Goal: Task Accomplishment & Management: Manage account settings

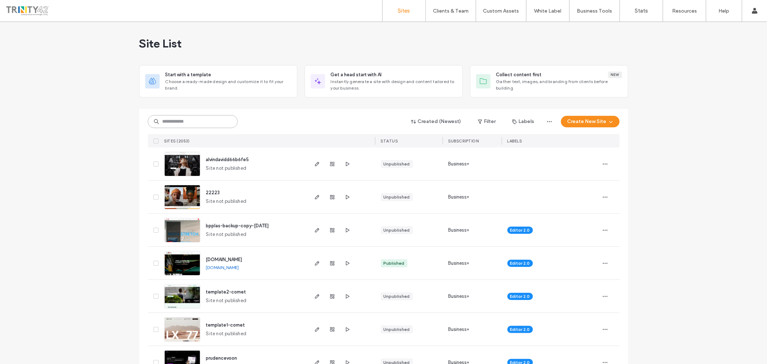
click at [188, 120] on input at bounding box center [193, 121] width 90 height 13
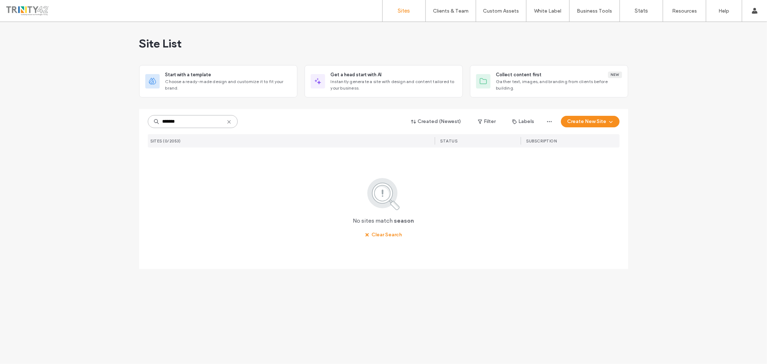
type input "*******"
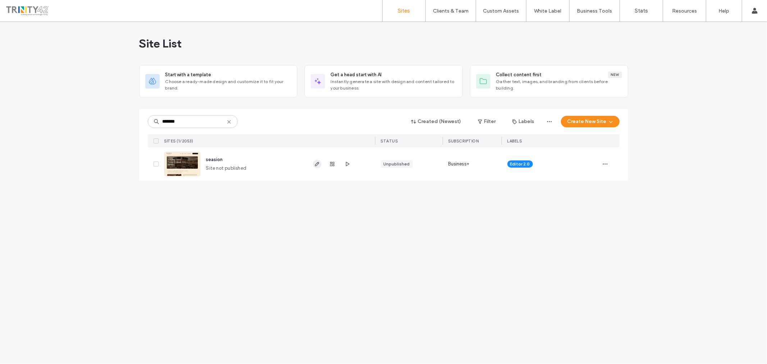
click at [313, 164] on span "button" at bounding box center [317, 164] width 9 height 9
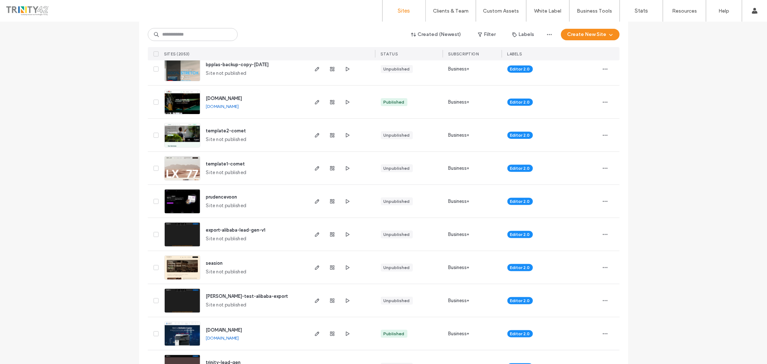
scroll to position [200, 0]
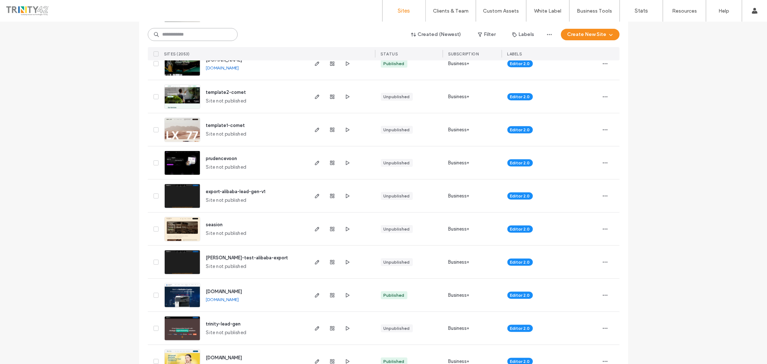
click at [184, 38] on input at bounding box center [193, 34] width 90 height 13
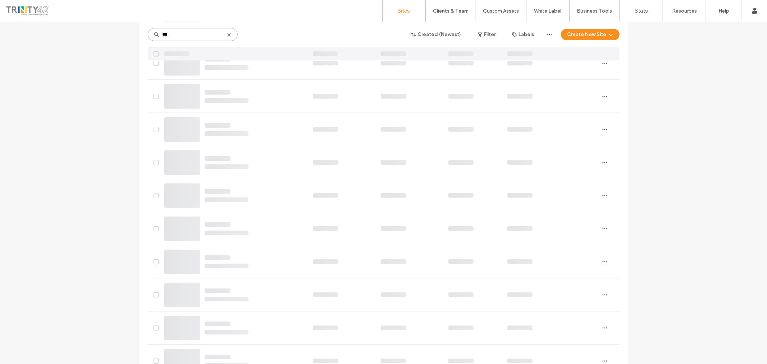
scroll to position [0, 0]
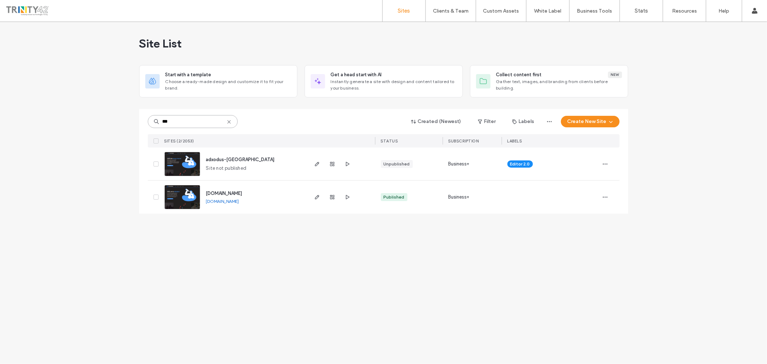
type input "***"
click at [222, 189] on div "www.adxodus.com www.adxodus.com" at bounding box center [253, 196] width 107 height 33
click at [223, 192] on span "[DOMAIN_NAME]" at bounding box center [224, 193] width 36 height 5
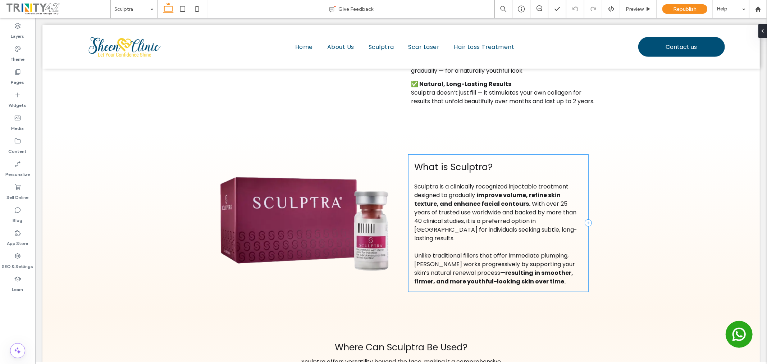
scroll to position [262, 0]
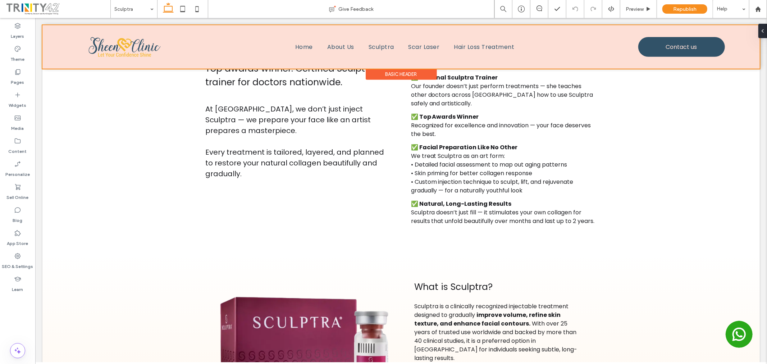
click at [659, 40] on div at bounding box center [400, 47] width 717 height 44
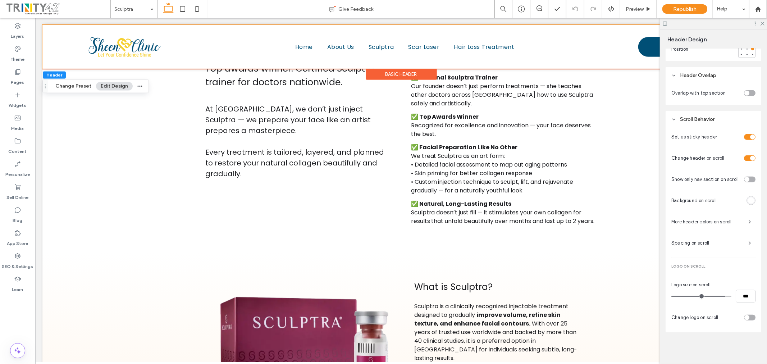
scroll to position [313, 0]
click at [759, 23] on div at bounding box center [713, 23] width 107 height 11
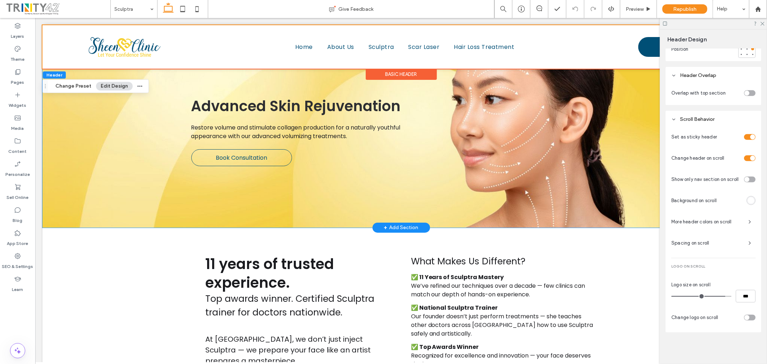
scroll to position [0, 0]
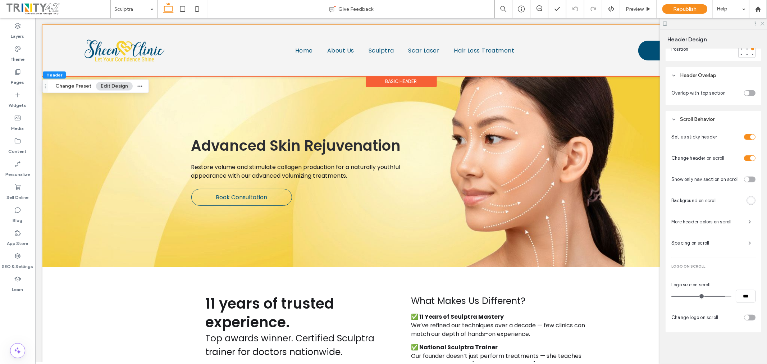
click at [761, 22] on use at bounding box center [762, 24] width 4 height 4
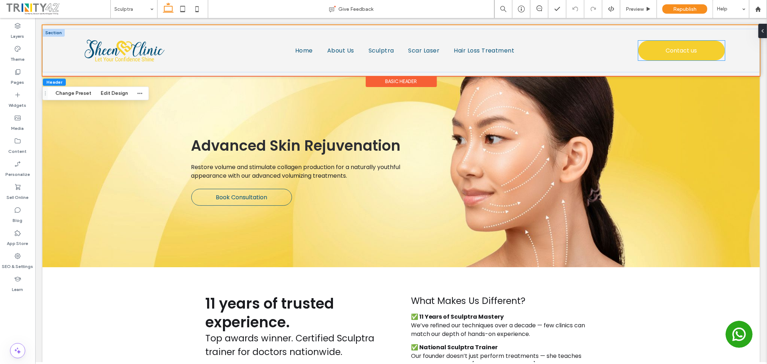
click at [677, 48] on span "Contact us" at bounding box center [681, 50] width 31 height 16
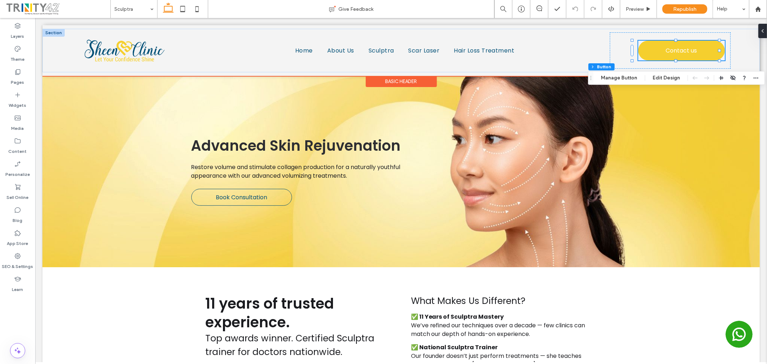
click at [677, 48] on span "Contact us" at bounding box center [681, 50] width 31 height 16
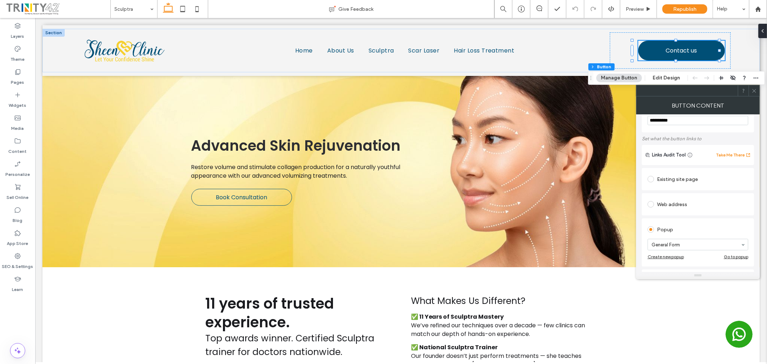
scroll to position [40, 0]
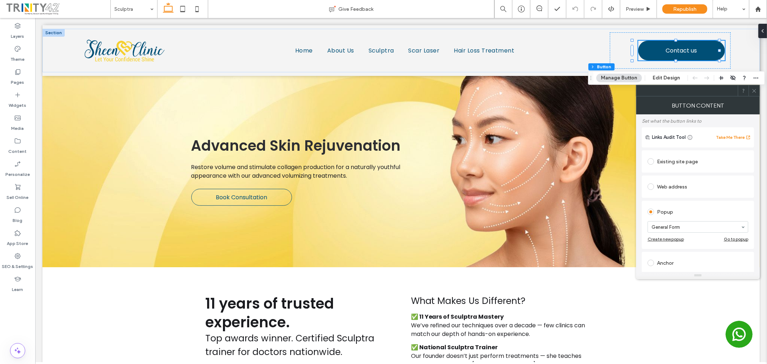
click at [744, 240] on div "Go to popup" at bounding box center [736, 238] width 24 height 5
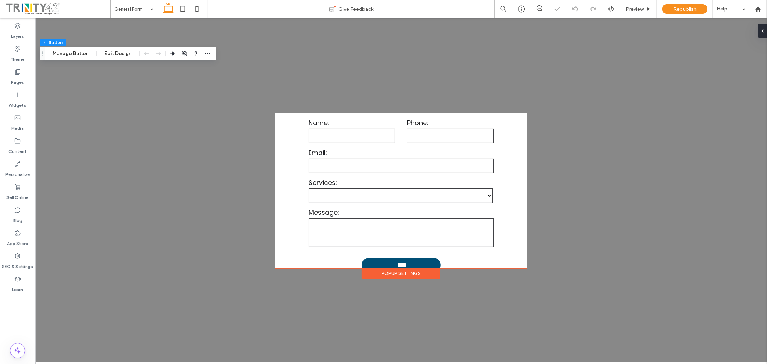
scroll to position [140, 0]
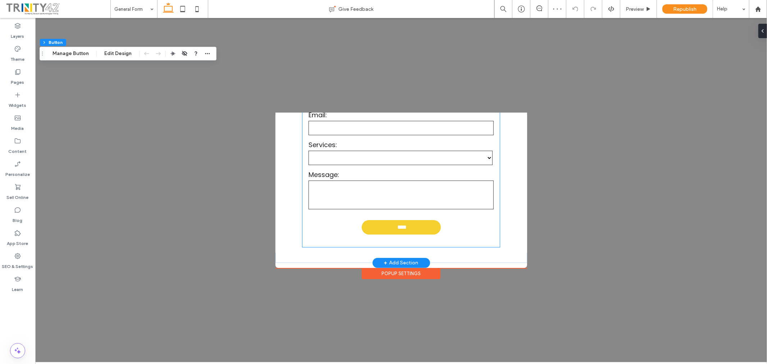
click at [415, 228] on input "****" at bounding box center [402, 226] width 78 height 13
click at [415, 228] on div "**********" at bounding box center [400, 159] width 197 height 176
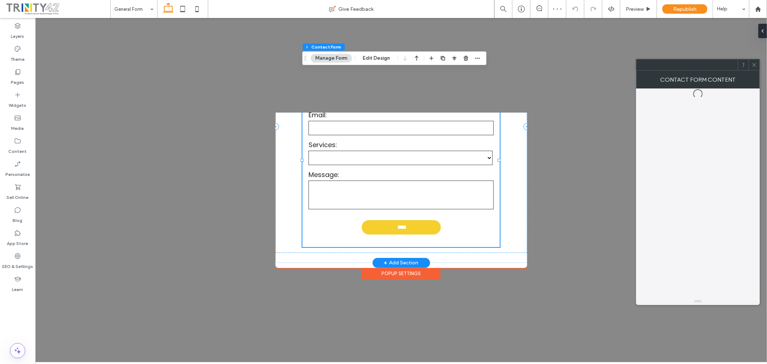
type input "*"
type input "***"
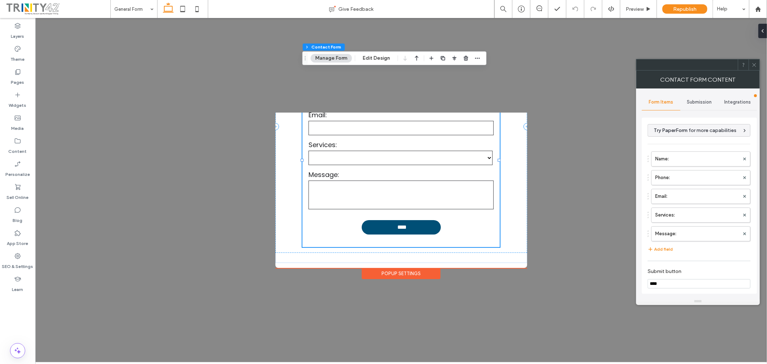
click at [696, 101] on span "Submission" at bounding box center [699, 102] width 25 height 6
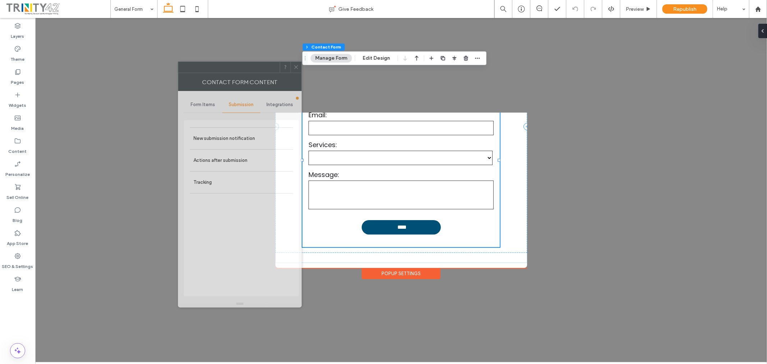
drag, startPoint x: 706, startPoint y: 67, endPoint x: 248, endPoint y: 70, distance: 458.4
click at [248, 70] on div at bounding box center [228, 67] width 101 height 11
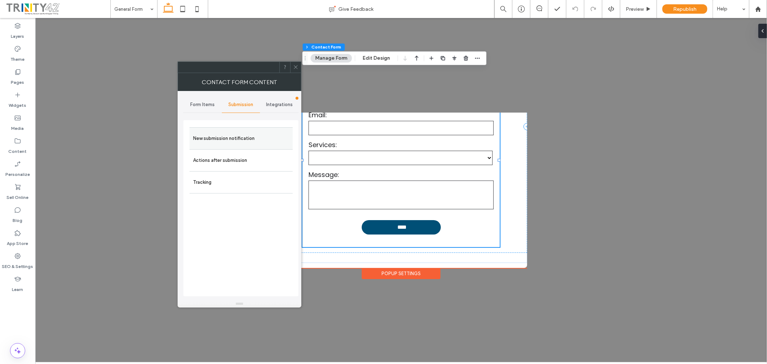
click at [210, 139] on label "New submission notification" at bounding box center [241, 138] width 96 height 14
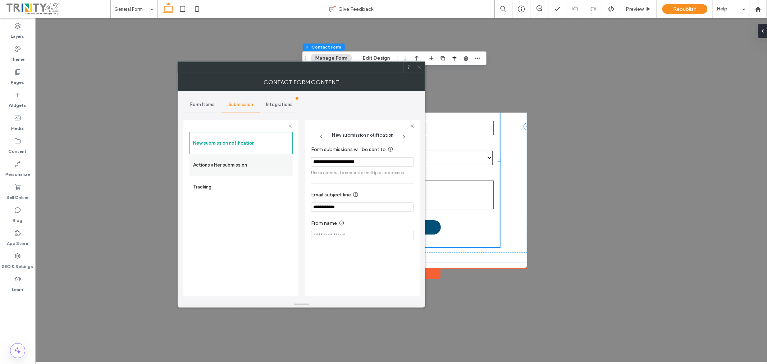
click at [250, 163] on label "Actions after submission" at bounding box center [241, 165] width 96 height 14
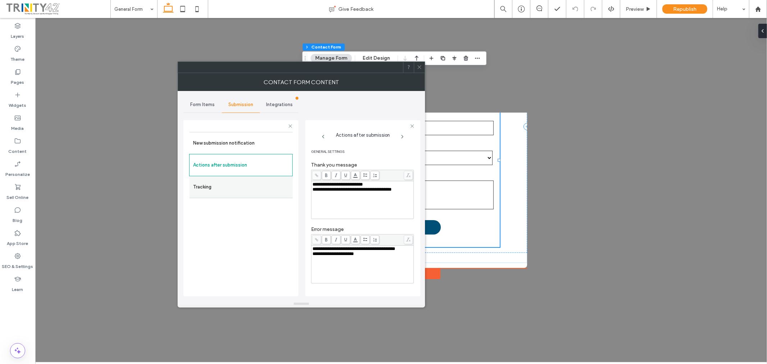
click at [235, 188] on label "Tracking" at bounding box center [241, 187] width 96 height 14
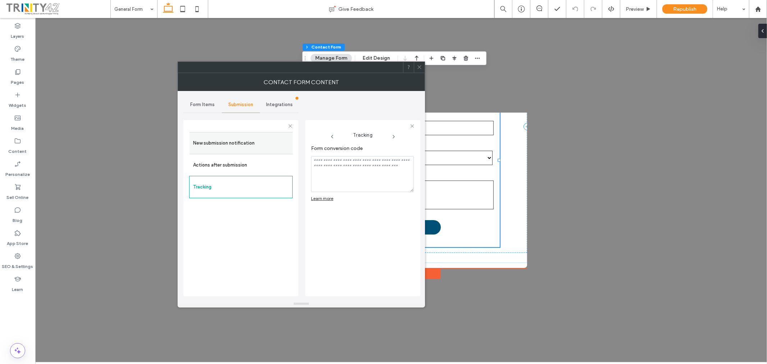
click at [233, 149] on label "New submission notification" at bounding box center [241, 143] width 96 height 14
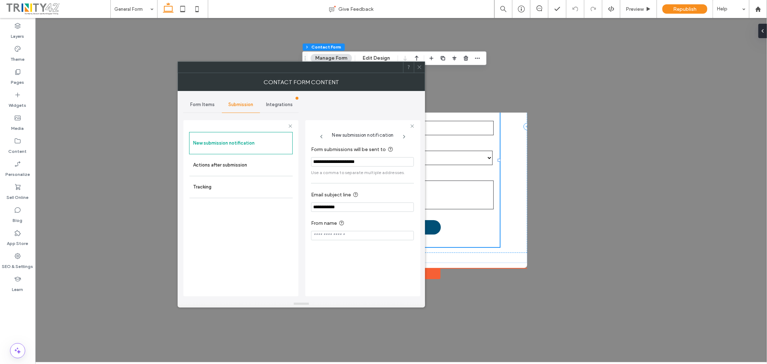
click at [198, 102] on span "Form Items" at bounding box center [202, 105] width 24 height 6
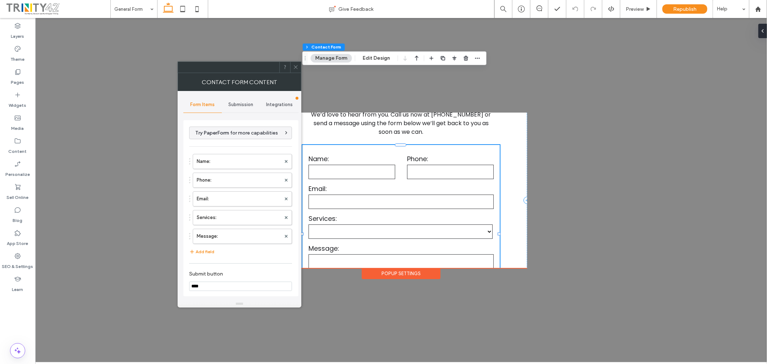
scroll to position [0, 0]
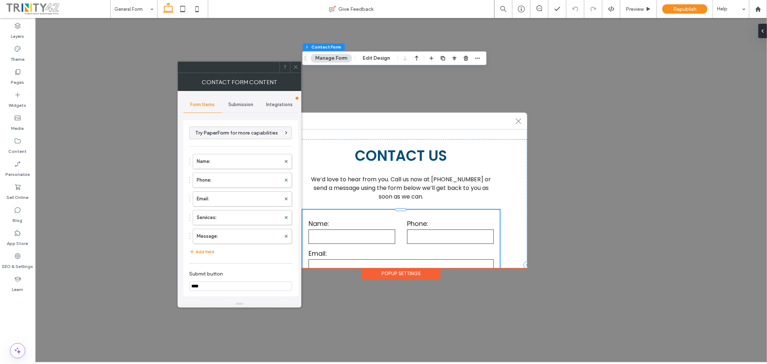
click at [235, 105] on span "Submission" at bounding box center [240, 105] width 25 height 6
click at [234, 137] on label "New submission notification" at bounding box center [241, 138] width 96 height 14
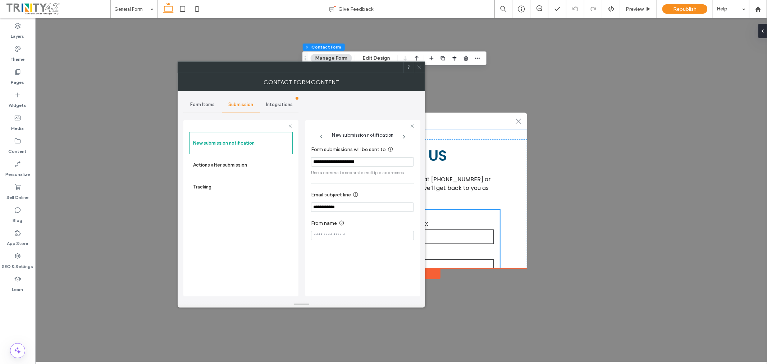
click at [420, 68] on use at bounding box center [419, 67] width 4 height 4
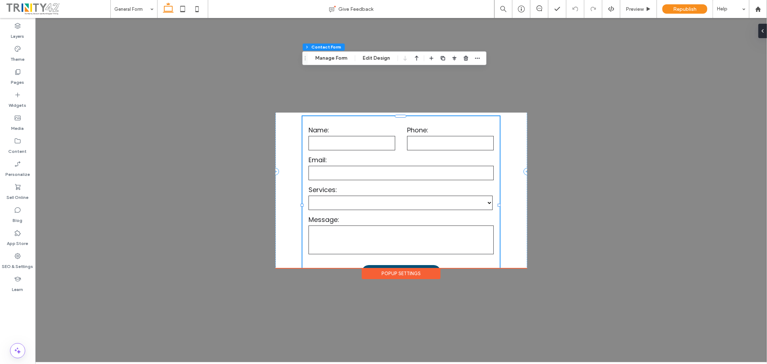
scroll to position [60, 0]
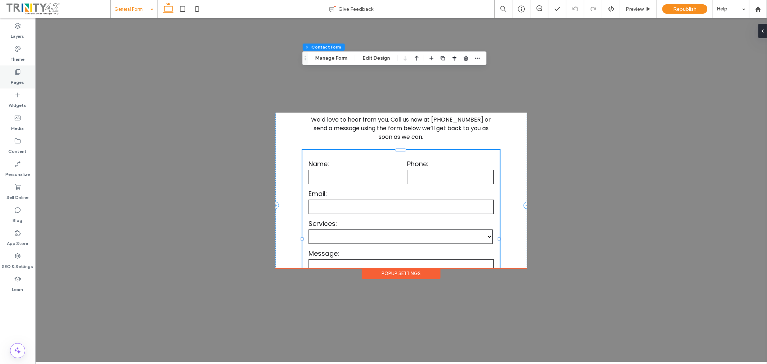
click at [18, 79] on label "Pages" at bounding box center [17, 81] width 13 height 10
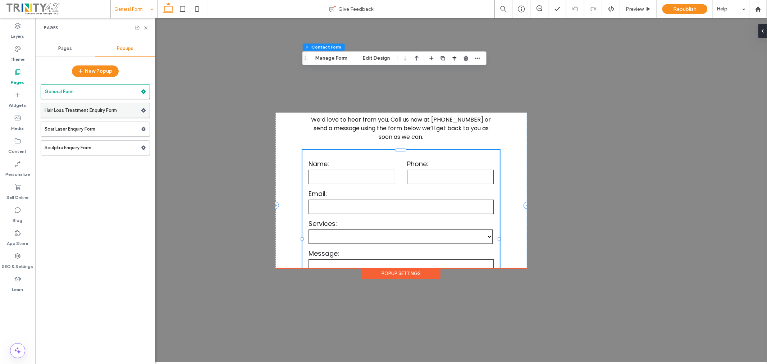
click at [100, 110] on label "Hair Loss Treatment Enquiry Form" at bounding box center [93, 110] width 96 height 14
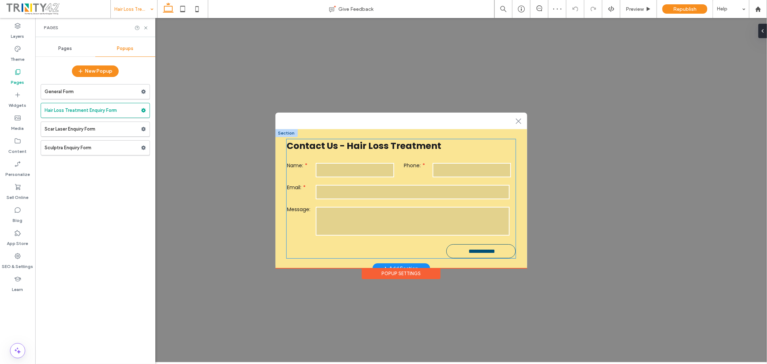
scroll to position [8, 0]
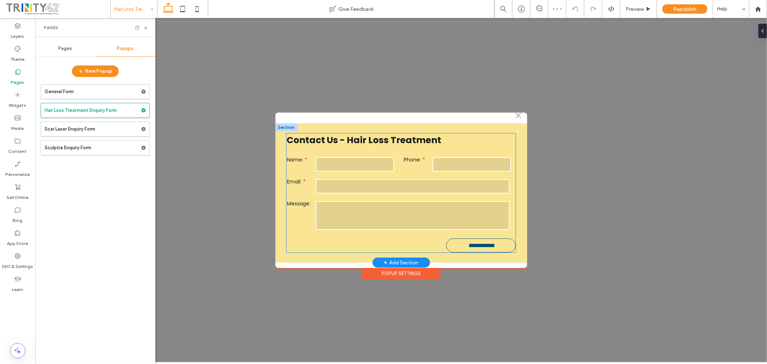
click at [466, 243] on div "**********" at bounding box center [400, 192] width 229 height 119
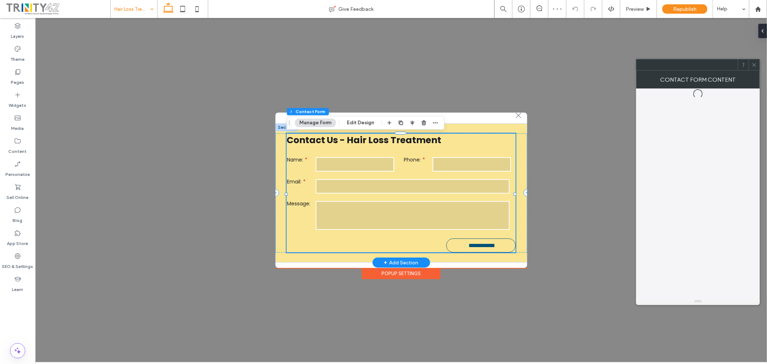
scroll to position [4, 0]
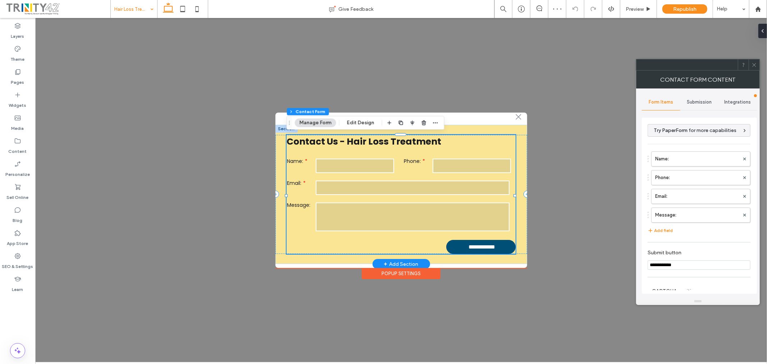
type input "*"
type input "***"
type input "*"
type input "***"
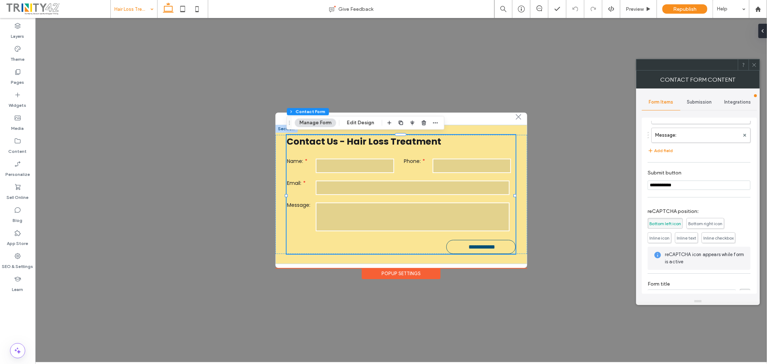
scroll to position [94, 0]
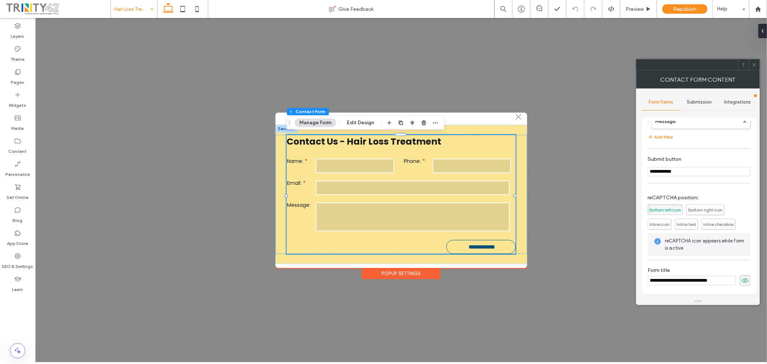
click at [754, 62] on icon at bounding box center [753, 64] width 5 height 5
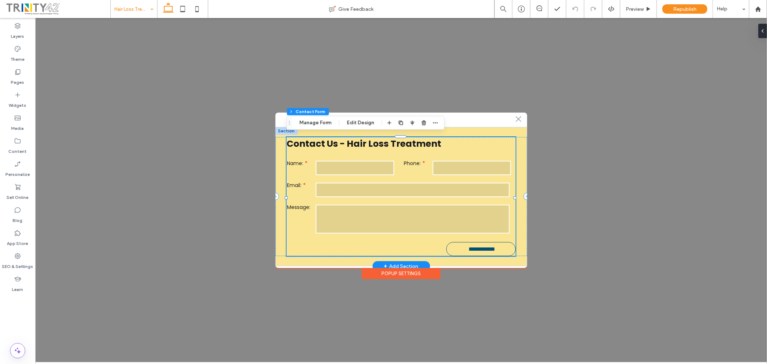
scroll to position [0, 0]
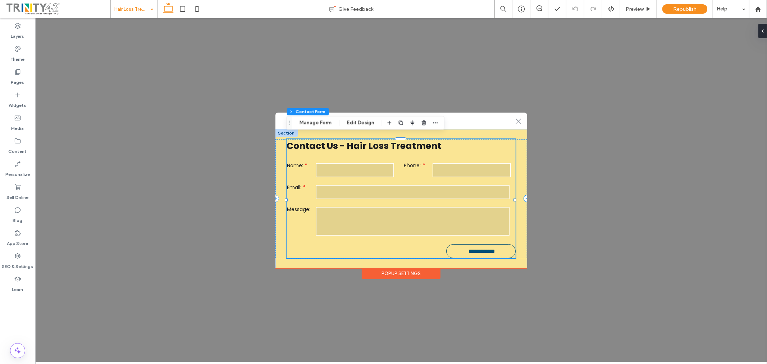
click at [558, 132] on div "**********" at bounding box center [401, 190] width 732 height 344
click at [22, 51] on div "Theme" at bounding box center [17, 53] width 35 height 23
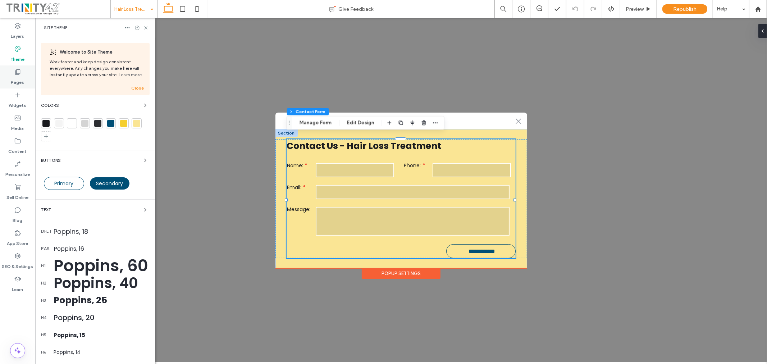
click at [23, 81] on label "Pages" at bounding box center [17, 81] width 13 height 10
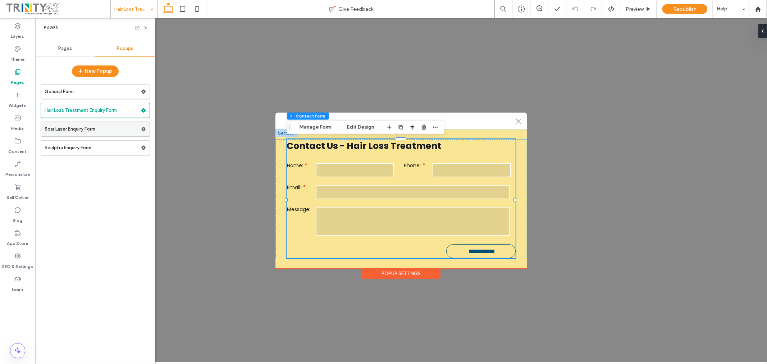
click at [110, 130] on label "Scar Laser Enquiry Form" at bounding box center [93, 129] width 96 height 14
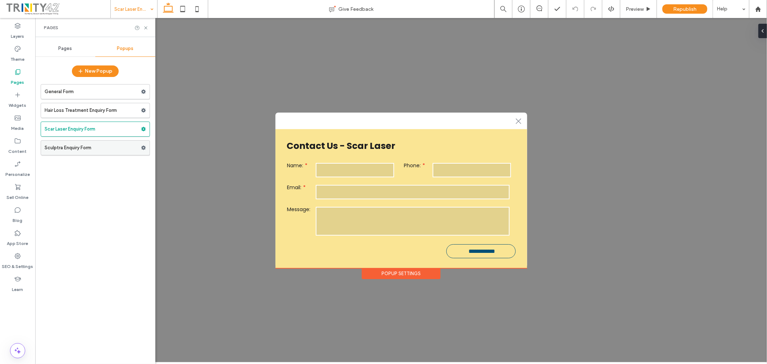
click at [104, 152] on label "Sculptra Enquiry Form" at bounding box center [93, 148] width 96 height 14
click at [215, 102] on div "**********" at bounding box center [401, 190] width 732 height 344
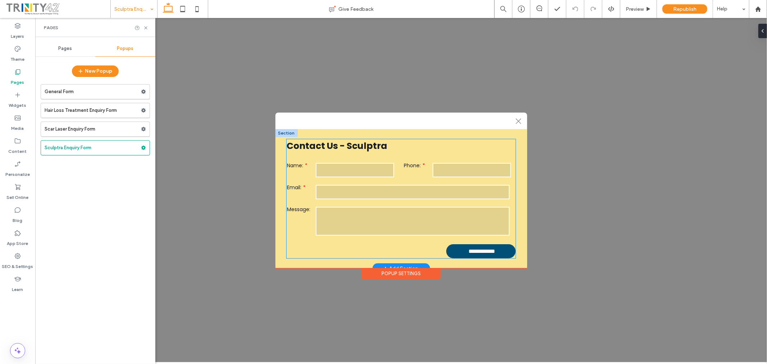
click at [475, 252] on input "**********" at bounding box center [481, 250] width 67 height 13
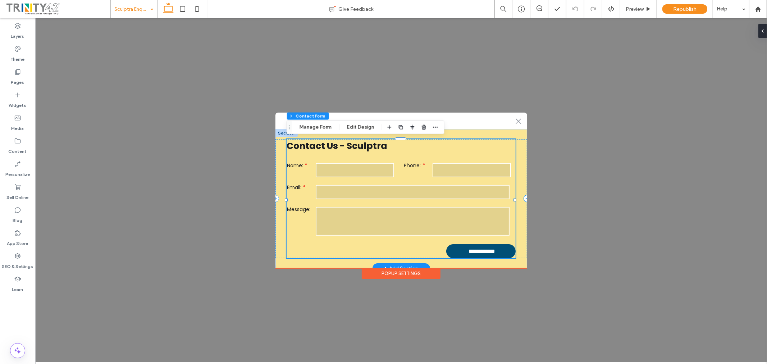
type input "*"
type input "***"
type input "*"
type input "***"
click at [468, 248] on input "**********" at bounding box center [481, 250] width 67 height 13
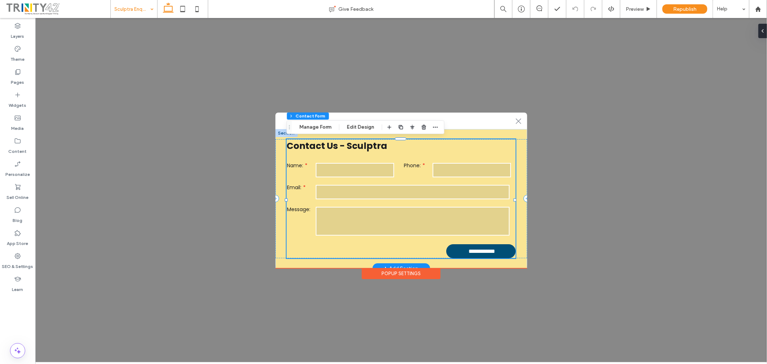
type input "*"
click at [468, 248] on input "**********" at bounding box center [481, 250] width 67 height 13
type input "*"
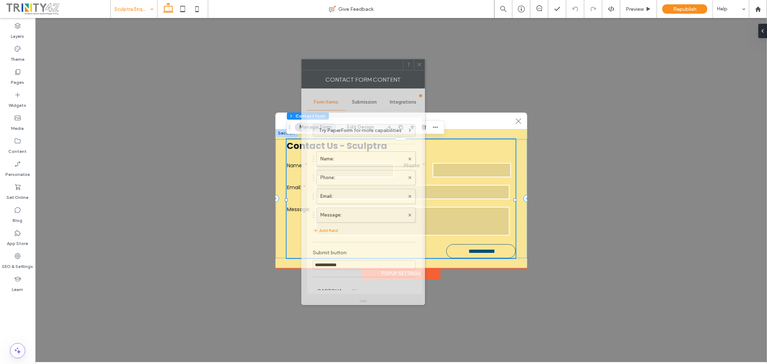
drag, startPoint x: 686, startPoint y: 69, endPoint x: 278, endPoint y: 73, distance: 407.7
click at [302, 70] on div at bounding box center [352, 64] width 101 height 11
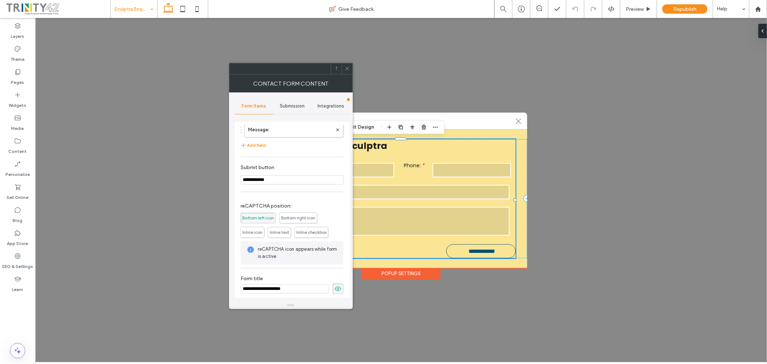
scroll to position [94, 0]
click at [289, 108] on span "Submission" at bounding box center [292, 106] width 25 height 6
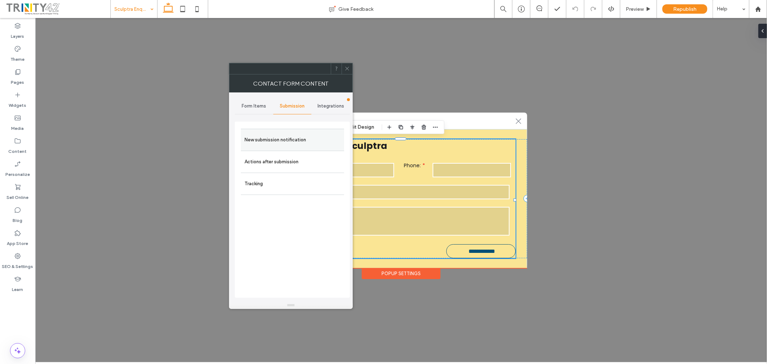
click at [298, 131] on div "New submission notification" at bounding box center [292, 140] width 103 height 22
click at [301, 137] on label "New submission notification" at bounding box center [292, 140] width 96 height 14
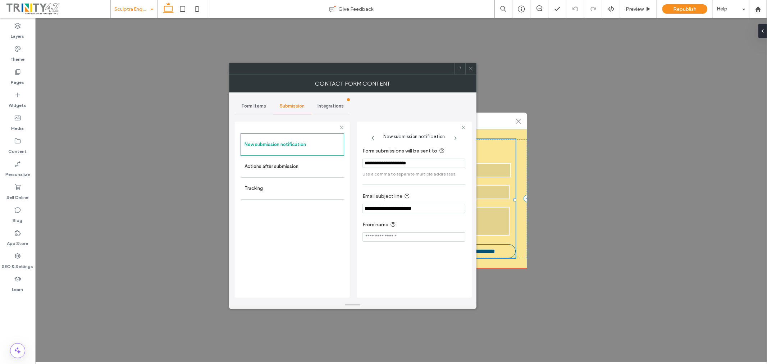
click at [432, 211] on input "**********" at bounding box center [413, 208] width 103 height 9
click at [436, 211] on input "**********" at bounding box center [413, 208] width 103 height 9
click at [472, 69] on icon at bounding box center [470, 68] width 5 height 5
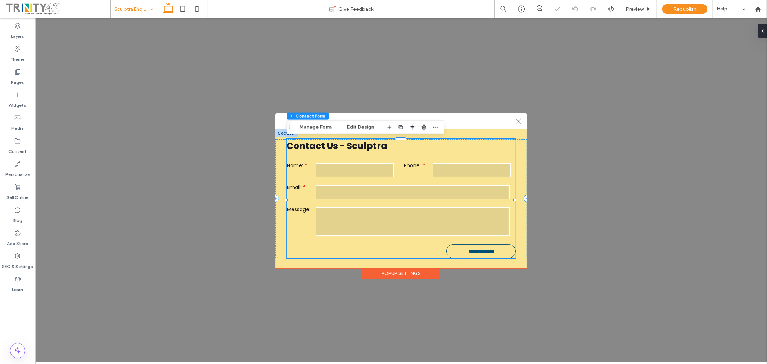
click at [559, 80] on div "**********" at bounding box center [401, 190] width 732 height 344
click at [136, 62] on div "**********" at bounding box center [401, 190] width 732 height 344
click at [51, 10] on span at bounding box center [57, 9] width 105 height 14
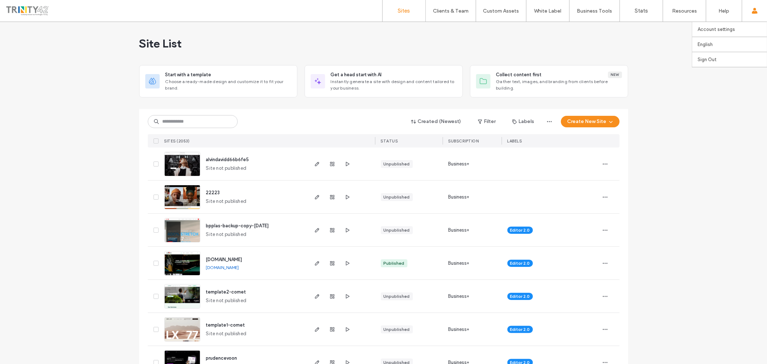
click at [752, 13] on use at bounding box center [754, 11] width 6 height 6
drag, startPoint x: 762, startPoint y: 93, endPoint x: 518, endPoint y: 45, distance: 248.6
click at [518, 45] on div "Site List" at bounding box center [383, 43] width 489 height 43
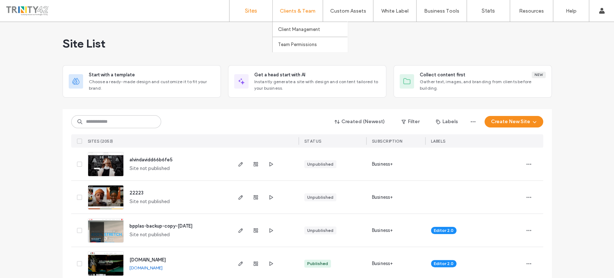
click at [306, 14] on div "Clients & Team" at bounding box center [298, 11] width 50 height 22
click at [296, 47] on label "Team Permissions" at bounding box center [297, 44] width 39 height 5
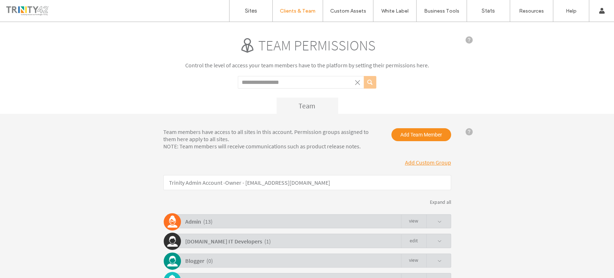
click input "Search term"
type input "*"
click button "submit"
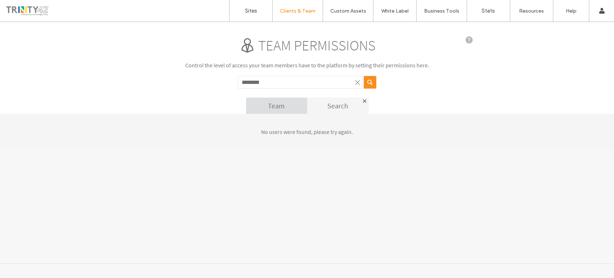
click input "********"
type input "*****"
click button "submit"
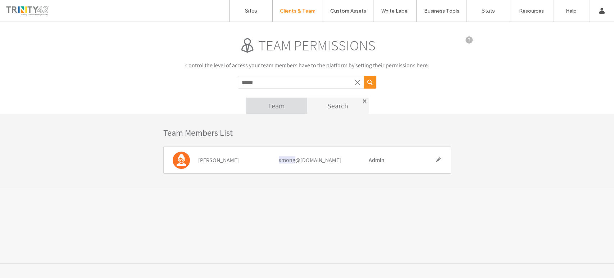
drag, startPoint x: 301, startPoint y: 160, endPoint x: 337, endPoint y: 159, distance: 35.6
click at [337, 159] on div "smong @panpagestrinity.com" at bounding box center [318, 159] width 79 height 23
click div "Team Members List SM Ong smong @panpagestrinity.com Admin"
click at [330, 166] on div "smong @panpagestrinity.com" at bounding box center [318, 159] width 79 height 23
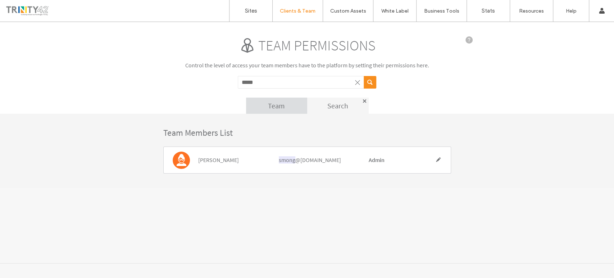
click at [330, 160] on div "smong @panpagestrinity.com" at bounding box center [318, 159] width 79 height 23
drag, startPoint x: 331, startPoint y: 156, endPoint x: 345, endPoint y: 157, distance: 14.4
click at [331, 156] on div "smong @panpagestrinity.com" at bounding box center [318, 159] width 79 height 23
drag, startPoint x: 349, startPoint y: 159, endPoint x: 278, endPoint y: 156, distance: 70.5
click at [279, 156] on div "smong @panpagestrinity.com" at bounding box center [318, 159] width 79 height 23
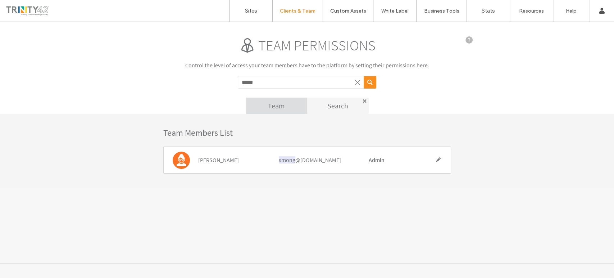
click div "Team Members List SM Ong smong @panpagestrinity.com Admin"
click at [319, 192] on div "Team permissions Control the level of access your team members have to the plat…" at bounding box center [307, 142] width 614 height 241
drag, startPoint x: 298, startPoint y: 160, endPoint x: 349, endPoint y: 160, distance: 50.7
click at [349, 160] on div "smong @panpagestrinity.com" at bounding box center [318, 159] width 79 height 23
click at [285, 207] on div "Team permissions Control the level of access your team members have to the plat…" at bounding box center [307, 142] width 614 height 241
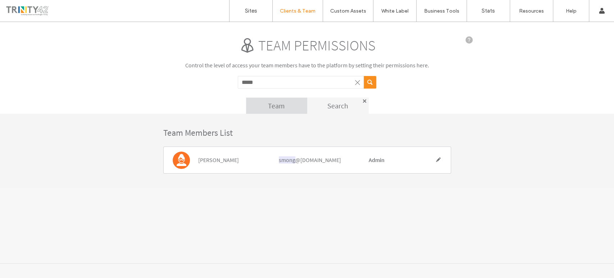
drag, startPoint x: 350, startPoint y: 160, endPoint x: 279, endPoint y: 160, distance: 70.8
click at [279, 160] on div "smong @panpagestrinity.com" at bounding box center [318, 159] width 79 height 23
click at [299, 154] on div "smong @panpagestrinity.com" at bounding box center [318, 159] width 79 height 23
click at [347, 160] on div "smong @panpagestrinity.com" at bounding box center [318, 159] width 79 height 23
drag, startPoint x: 348, startPoint y: 160, endPoint x: 254, endPoint y: 159, distance: 94.2
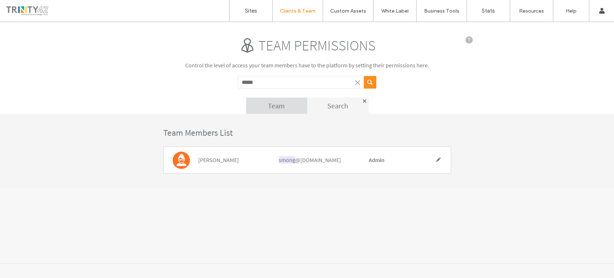
click div "SM Ong smong @panpagestrinity.com Admin"
click at [294, 169] on div "smong @panpagestrinity.com" at bounding box center [318, 159] width 79 height 23
click span "smong"
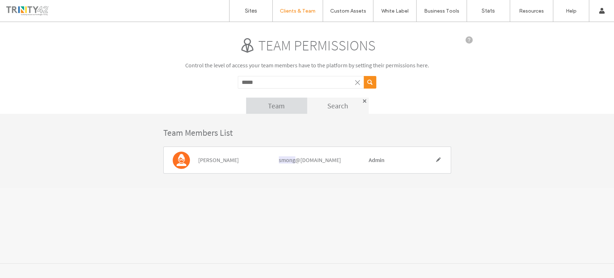
drag, startPoint x: 348, startPoint y: 161, endPoint x: 264, endPoint y: 158, distance: 84.2
click div "SM Ong smong @panpagestrinity.com Admin"
copy div "SM Ong smong @panpagestrinity.com"
click div "Team Members List SM Ong smong @panpagestrinity.com Admin"
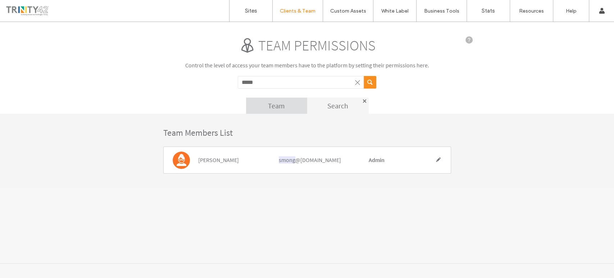
click div "Team Members List SM Ong smong @panpagestrinity.com Admin"
click at [490, 207] on div "Team permissions Control the level of access your team members have to the plat…" at bounding box center [307, 142] width 614 height 241
click span "smong"
click at [298, 160] on div "smong @panpagestrinity.com" at bounding box center [318, 159] width 79 height 23
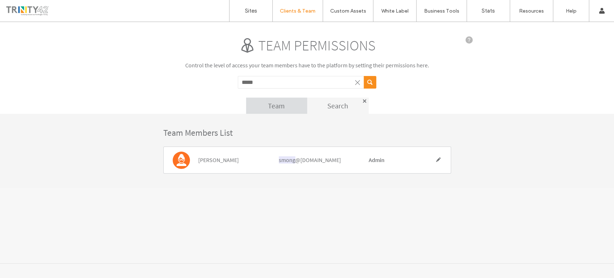
click at [298, 160] on div "smong @panpagestrinity.com" at bounding box center [318, 159] width 79 height 23
click at [371, 217] on div "Team permissions Control the level of access your team members have to the plat…" at bounding box center [307, 142] width 614 height 241
click at [203, 162] on span "SM Ong" at bounding box center [218, 159] width 41 height 7
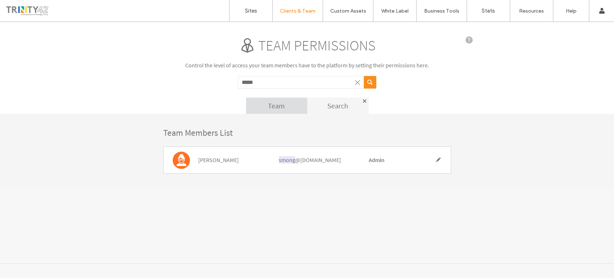
click at [203, 162] on span "SM Ong" at bounding box center [218, 159] width 41 height 7
click at [332, 163] on div "smong @panpagestrinity.com" at bounding box center [318, 159] width 79 height 23
drag, startPoint x: 292, startPoint y: 161, endPoint x: 276, endPoint y: 161, distance: 15.8
click at [276, 161] on div "smong @panpagestrinity.com" at bounding box center [318, 159] width 90 height 23
click at [279, 160] on div "smong @panpagestrinity.com" at bounding box center [318, 159] width 90 height 23
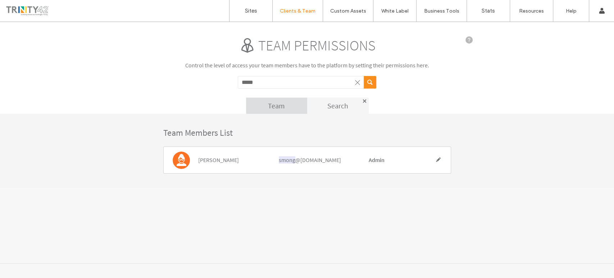
click span "smong"
click at [326, 192] on div "Team permissions Control the level of access your team members have to the plat…" at bounding box center [307, 142] width 614 height 241
click span
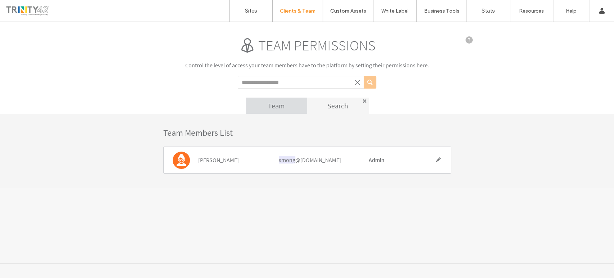
click span "smong"
drag, startPoint x: 325, startPoint y: 160, endPoint x: 270, endPoint y: 160, distance: 54.6
click div "SM Ong smong @panpagestrinity.com Admin"
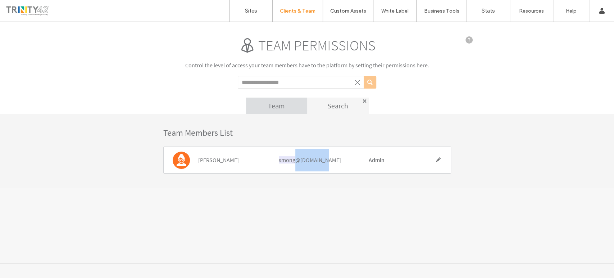
drag, startPoint x: 296, startPoint y: 157, endPoint x: 300, endPoint y: 160, distance: 5.3
click at [296, 157] on div "smong @panpagestrinity.com" at bounding box center [318, 159] width 79 height 23
drag, startPoint x: 349, startPoint y: 160, endPoint x: 320, endPoint y: 161, distance: 29.1
click at [320, 161] on div "smong @panpagestrinity.com" at bounding box center [318, 159] width 79 height 23
click at [310, 189] on div "Team permissions Control the level of access your team members have to the plat…" at bounding box center [307, 142] width 614 height 241
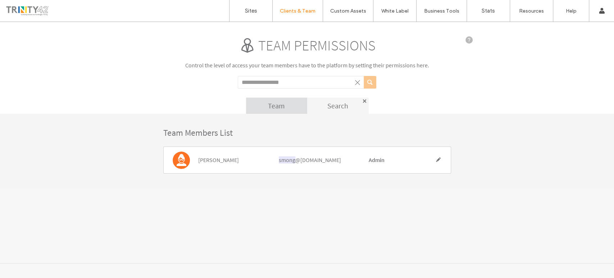
click at [310, 189] on div "Team permissions Control the level of access your team members have to the plat…" at bounding box center [307, 142] width 614 height 241
click span
